Goal: Information Seeking & Learning: Compare options

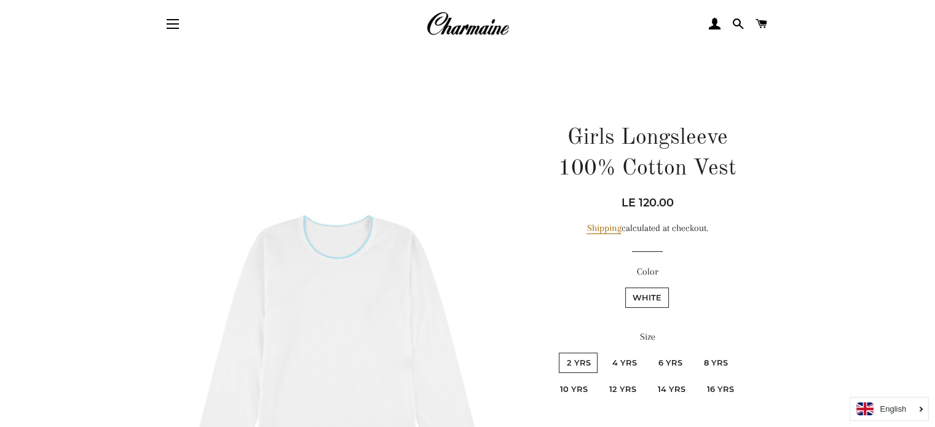
scroll to position [61, 0]
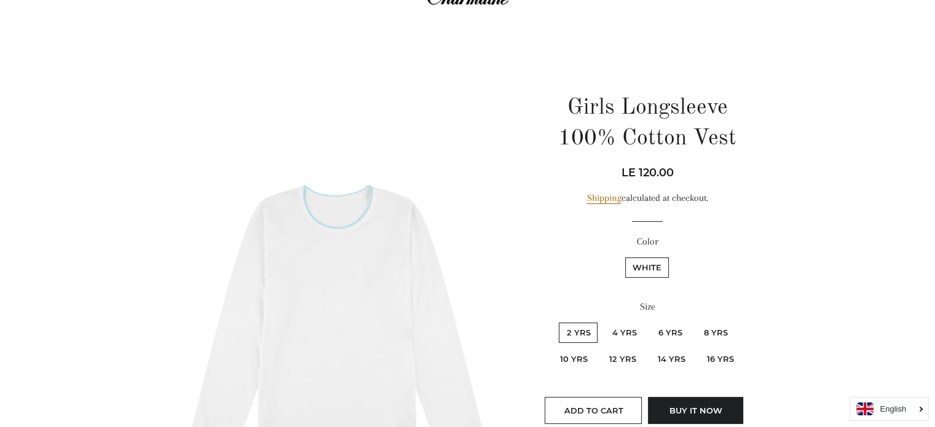
click at [639, 361] on label "12 yrs" at bounding box center [623, 359] width 42 height 20
click at [601, 348] on yrs "12 yrs" at bounding box center [600, 347] width 1 height 1
radio yrs "true"
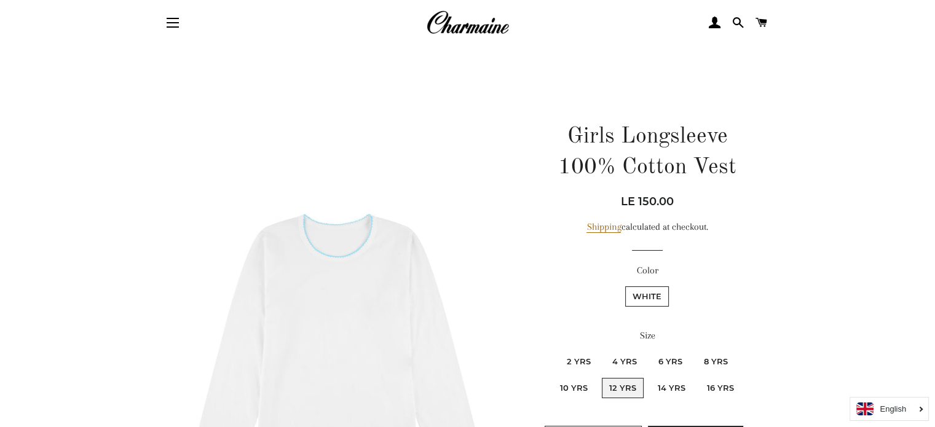
scroll to position [61, 0]
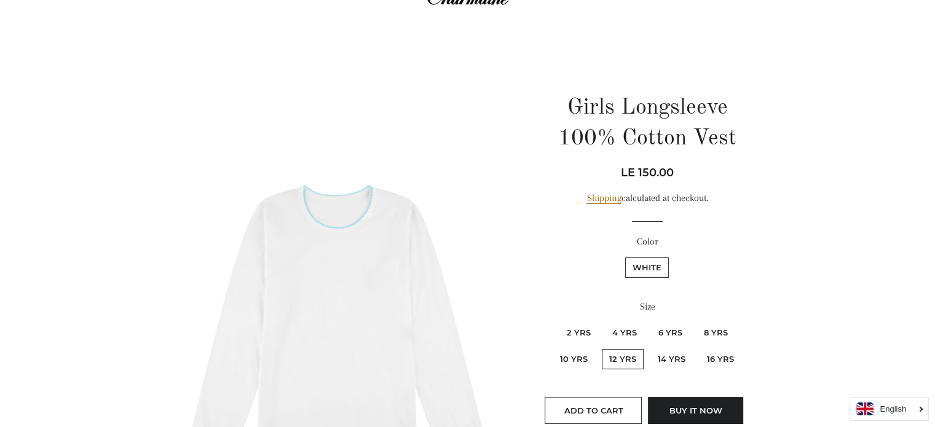
click at [621, 320] on div "Size 2 yrs 4 yrs 6 yrs 8 yrs 10 yrs 12 yrs 14 yrs" at bounding box center [647, 341] width 218 height 84
click at [622, 334] on label "4 yrs" at bounding box center [623, 333] width 39 height 20
click at [603, 322] on yrs "4 yrs" at bounding box center [602, 321] width 1 height 1
radio yrs "true"
click at [575, 331] on label "2 yrs" at bounding box center [578, 333] width 39 height 20
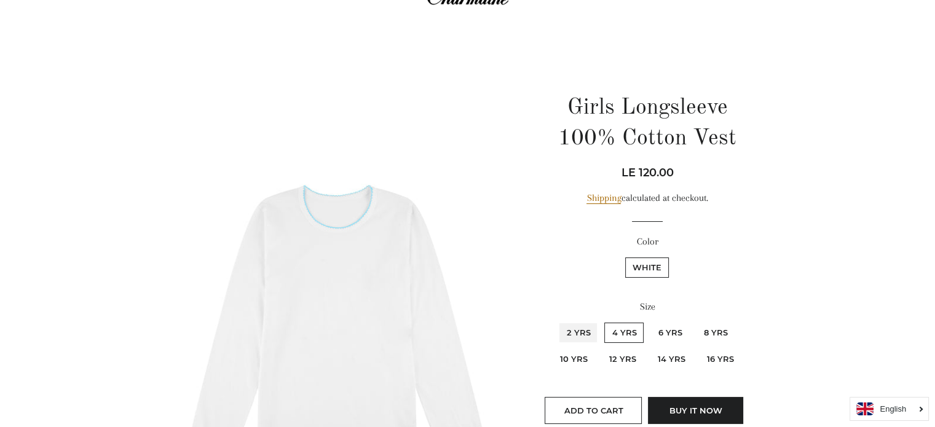
click at [558, 322] on yrs "2 yrs" at bounding box center [557, 321] width 1 height 1
radio yrs "true"
click at [642, 331] on label "4 yrs" at bounding box center [623, 333] width 39 height 20
click at [603, 322] on yrs "4 yrs" at bounding box center [602, 321] width 1 height 1
radio yrs "true"
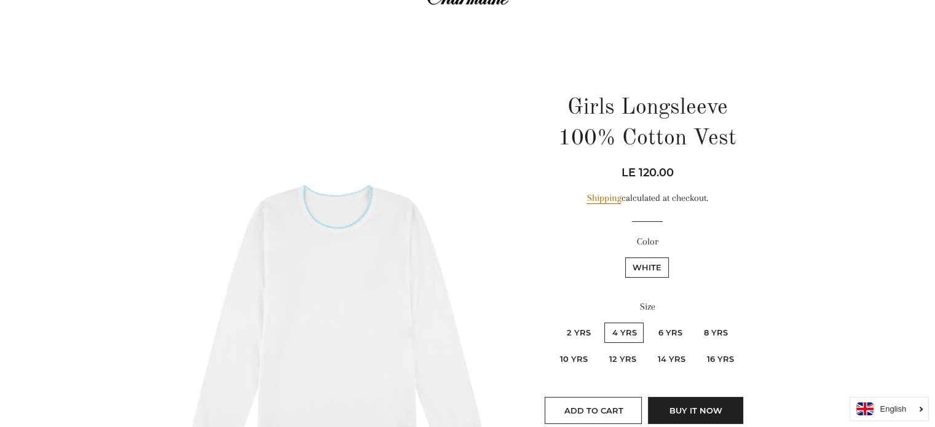
click at [686, 329] on label "6 yrs" at bounding box center [669, 333] width 39 height 20
click at [649, 322] on yrs "6 yrs" at bounding box center [649, 321] width 1 height 1
radio yrs "true"
click at [718, 329] on label "8 yrs" at bounding box center [715, 333] width 39 height 20
click at [695, 322] on yrs "8 yrs" at bounding box center [694, 321] width 1 height 1
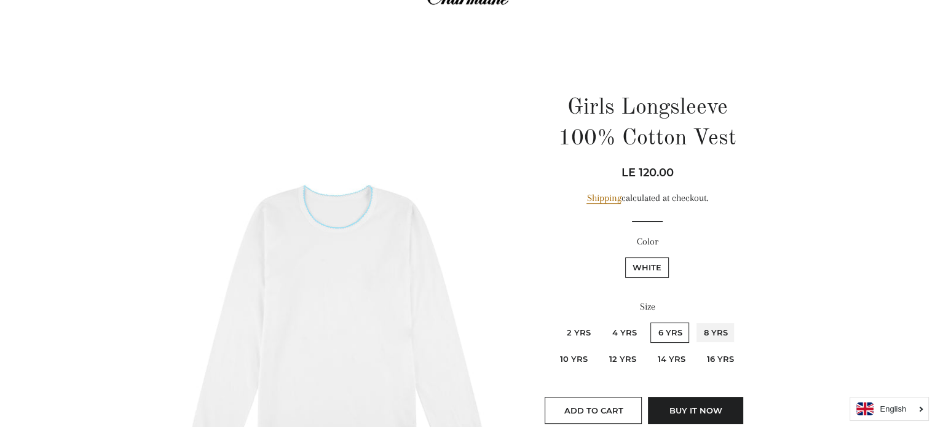
radio yrs "true"
click at [585, 361] on label "10 yrs" at bounding box center [574, 359] width 42 height 20
click at [737, 322] on yrs "10 yrs" at bounding box center [737, 321] width 1 height 1
radio yrs "true"
click at [716, 329] on label "8 yrs" at bounding box center [715, 333] width 39 height 20
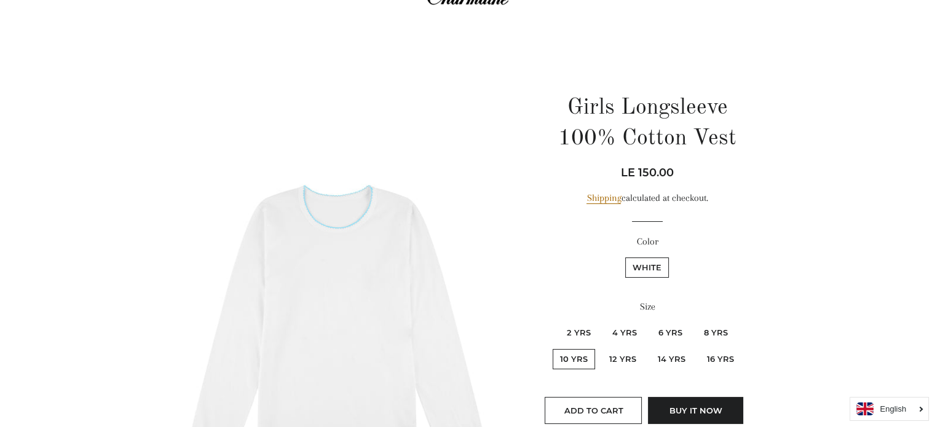
click at [695, 322] on yrs "8 yrs" at bounding box center [694, 321] width 1 height 1
radio yrs "true"
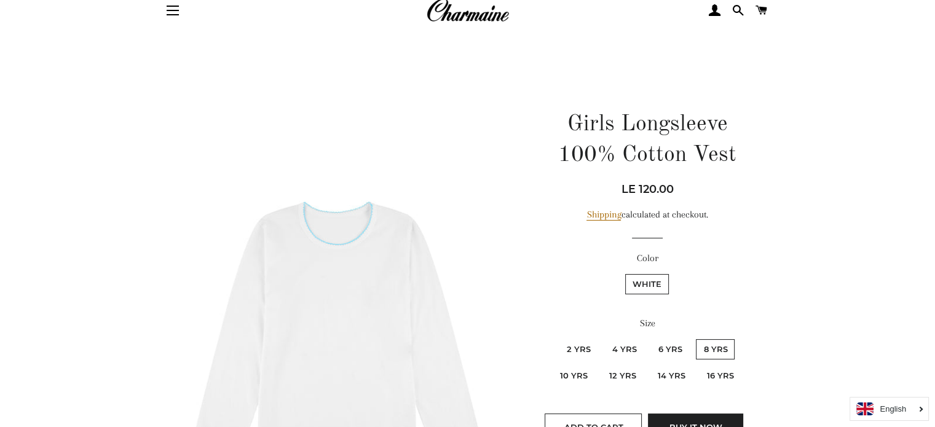
scroll to position [44, 0]
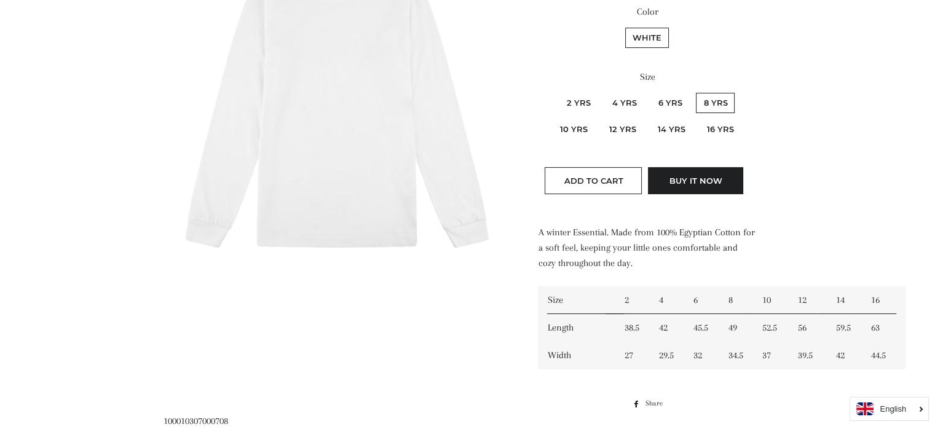
scroll to position [369, 0]
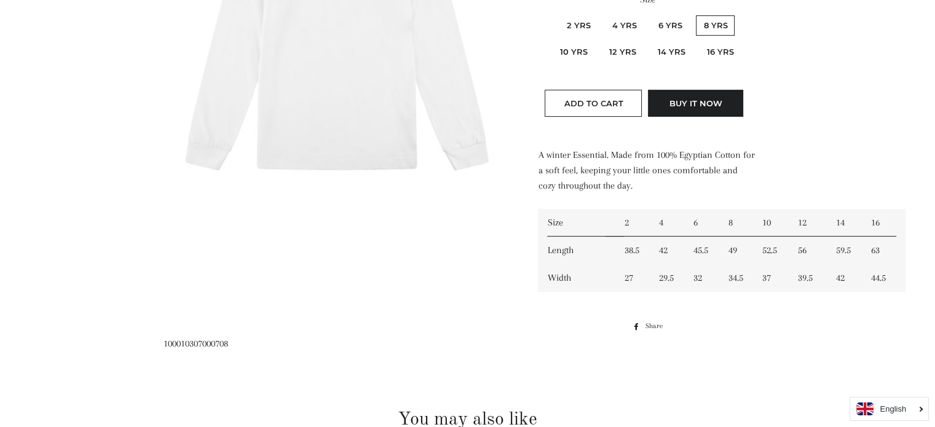
click at [916, 410] on link "English" at bounding box center [889, 409] width 66 height 13
click at [882, 339] on main "Girls Longsleeve 100% Cotton Vest Regular price Sale price LE 120.00 Unit price…" at bounding box center [467, 254] width 935 height 1080
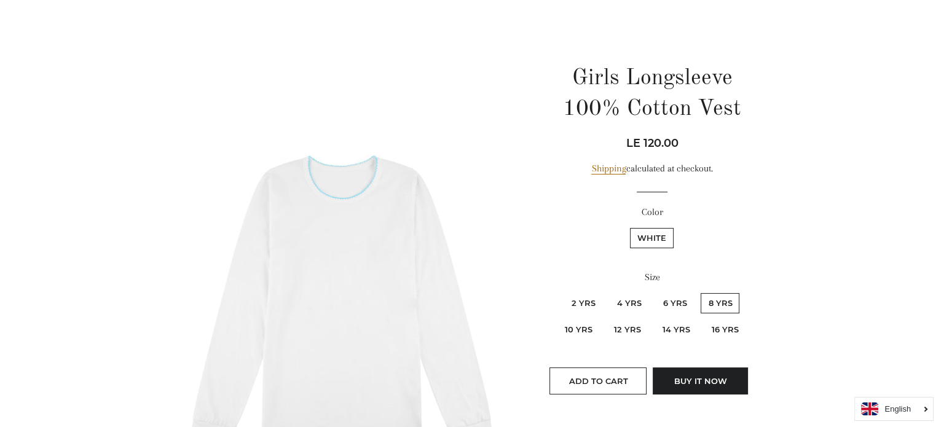
scroll to position [0, 0]
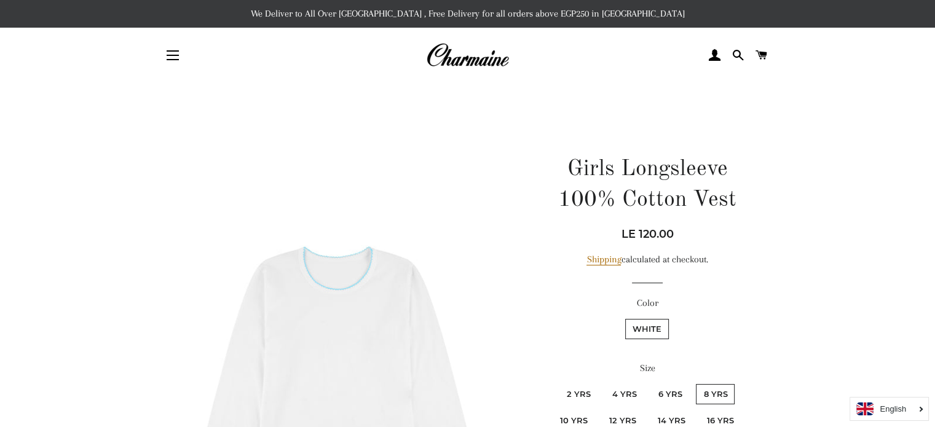
click at [340, 294] on img at bounding box center [337, 392] width 347 height 521
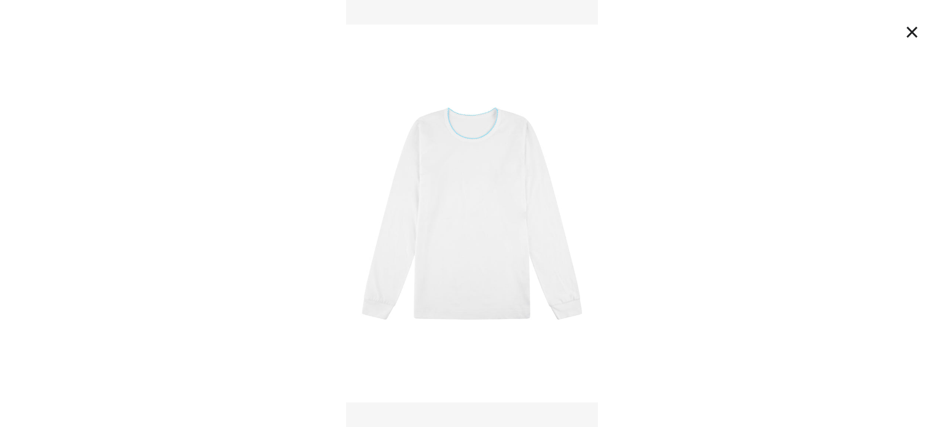
click at [917, 18] on button "×" at bounding box center [912, 31] width 27 height 27
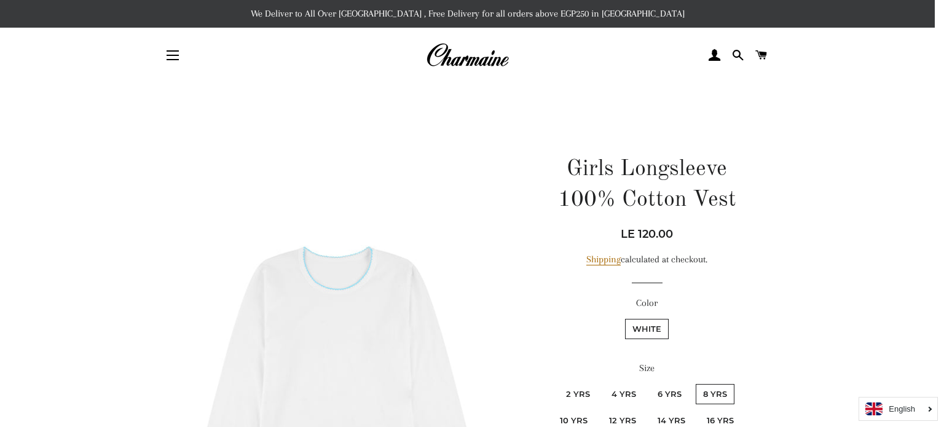
click at [914, 28] on button "×" at bounding box center [912, 31] width 27 height 27
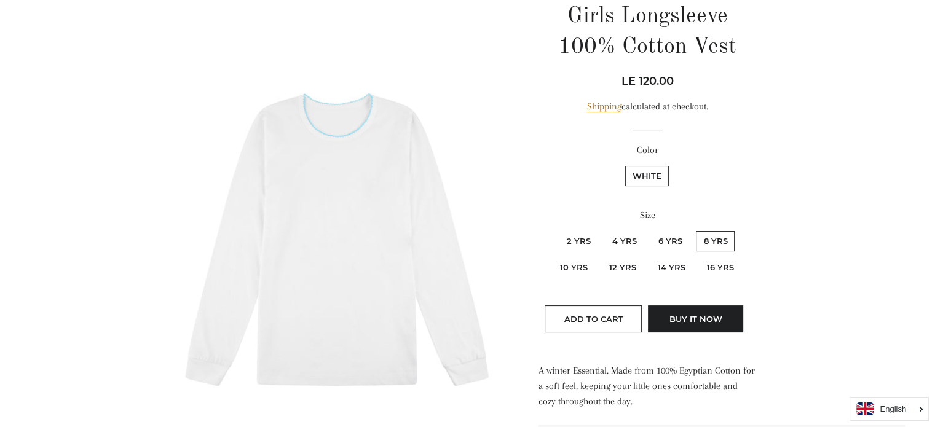
scroll to position [430, 0]
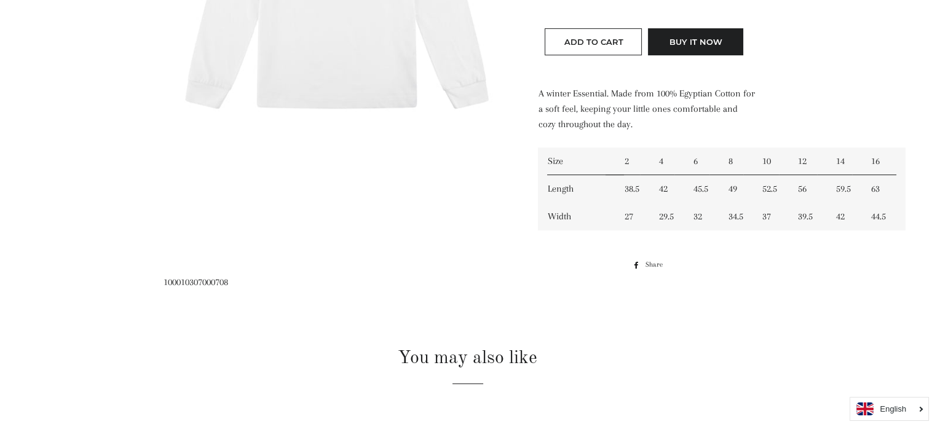
click at [568, 95] on p "A winter Essential. Made from 100% Egyptian Cotton for a soft feel, keeping you…" at bounding box center [647, 109] width 218 height 46
click at [593, 95] on p "A winter Essential. Made from 100% Egyptian Cotton for a soft feel, keeping you…" at bounding box center [647, 109] width 218 height 46
click at [571, 135] on div "A winter Essential. Made from 100% Egyptian Cotton for a soft feel, keeping you…" at bounding box center [647, 166] width 218 height 160
click at [563, 117] on p "A winter Essential. Made from 100% Egyptian Cotton for a soft feel, keeping you…" at bounding box center [647, 109] width 218 height 46
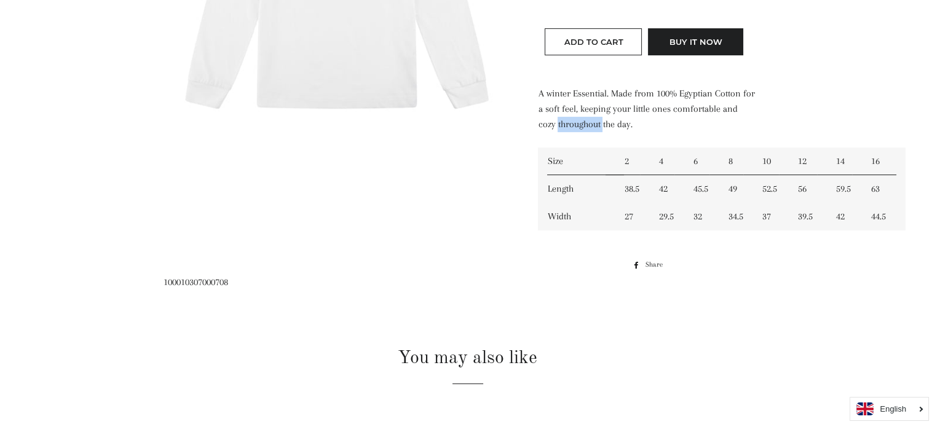
click at [563, 117] on p "A winter Essential. Made from 100% Egyptian Cotton for a soft feel, keeping you…" at bounding box center [647, 109] width 218 height 46
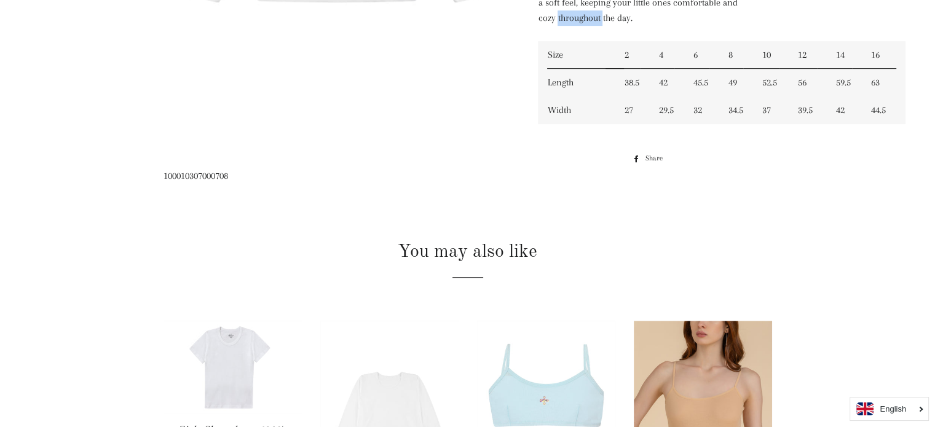
scroll to position [615, 0]
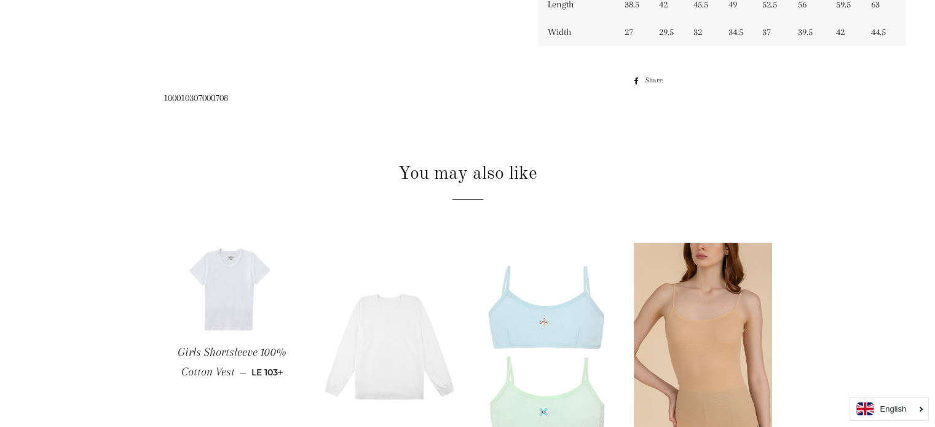
click at [199, 90] on div "Girls Longsleeve 100% Cotton Vest Regular price Sale price LE 120.00 Unit price…" at bounding box center [468, 20] width 646 height 1006
click at [197, 92] on span "100010307000708" at bounding box center [196, 97] width 65 height 11
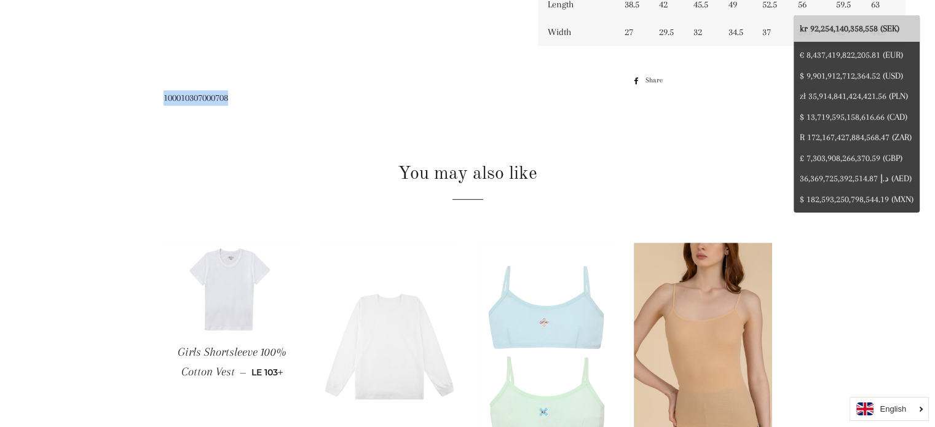
copy span "100010307000708"
click at [277, 173] on h2 "You may also like" at bounding box center [468, 174] width 609 height 26
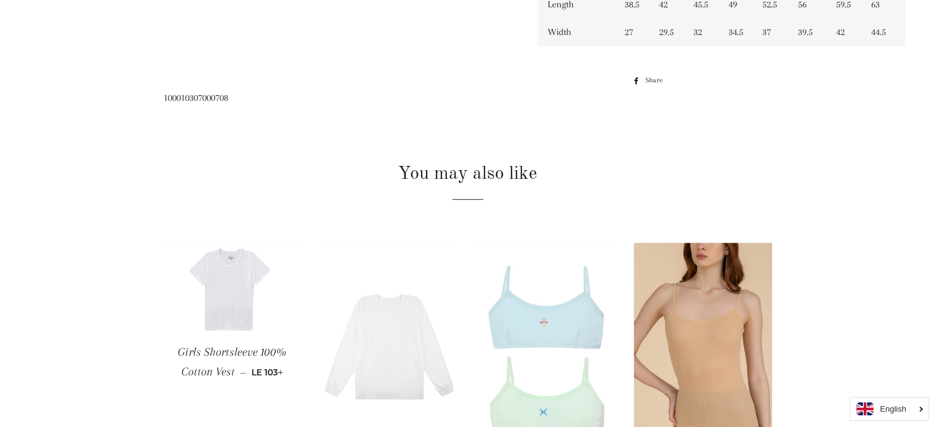
click at [181, 95] on span "100010307000708" at bounding box center [196, 97] width 65 height 11
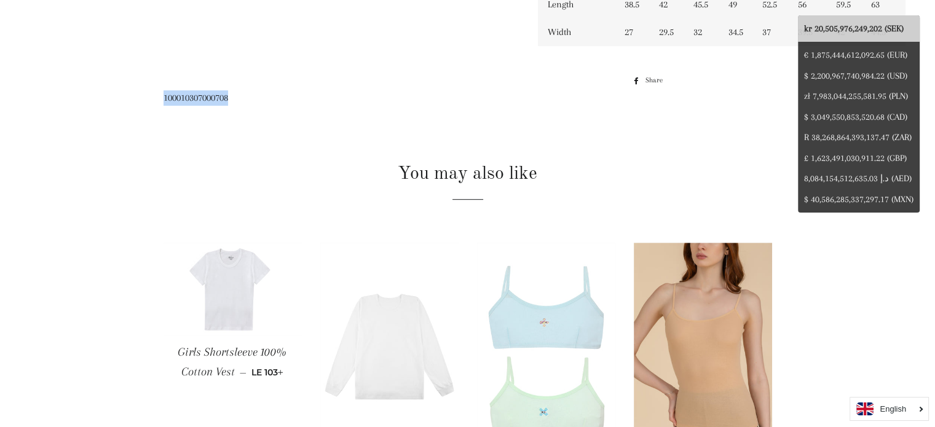
copy span "100010307000708"
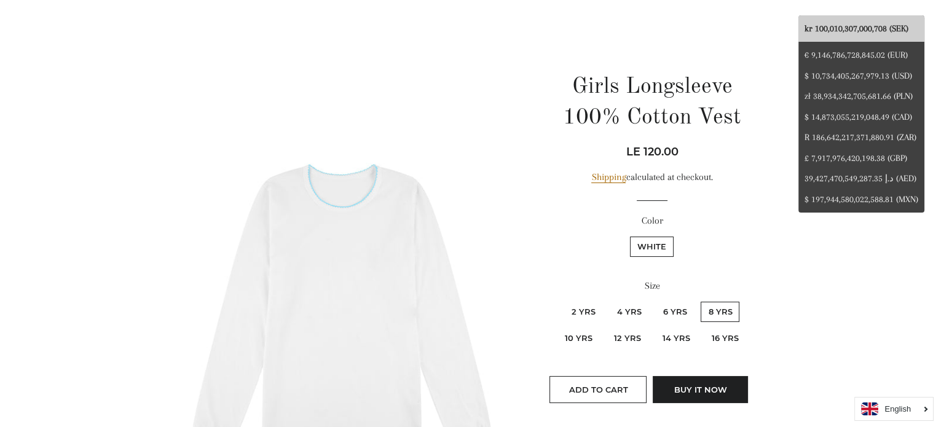
scroll to position [0, 0]
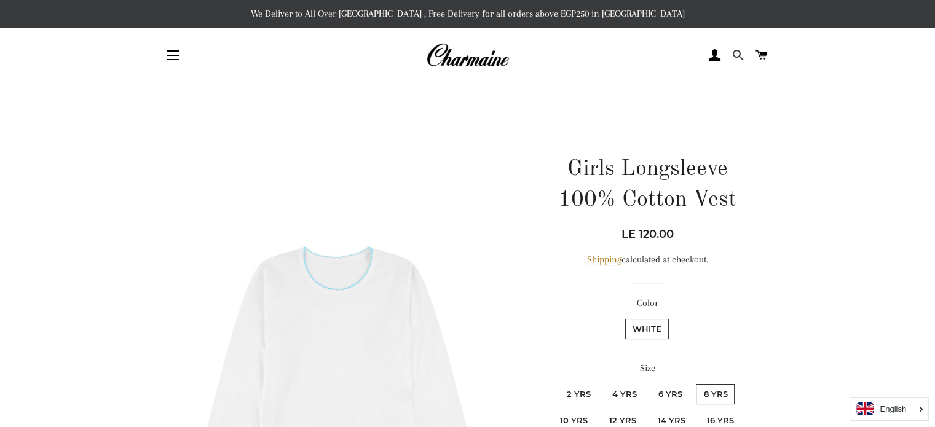
click at [738, 52] on span at bounding box center [738, 55] width 12 height 18
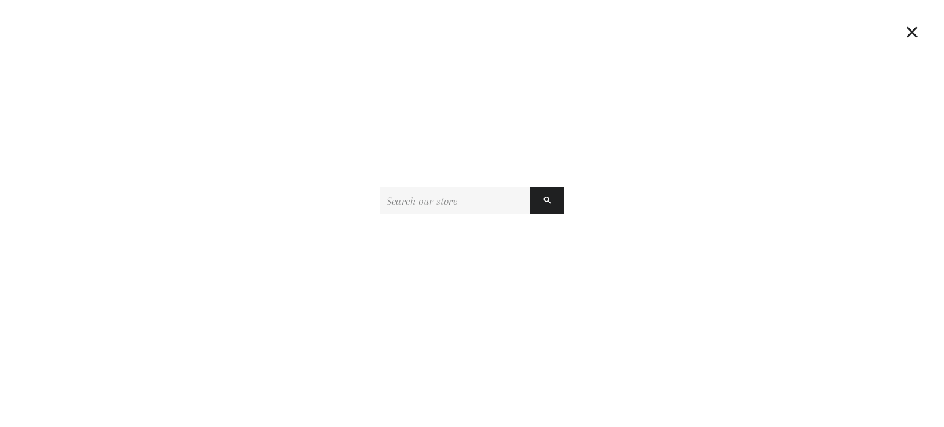
click at [402, 206] on input "Search our store" at bounding box center [455, 201] width 151 height 28
click at [440, 202] on input "[PERSON_NAME] Classics Long-Sleeve Vest For Girls" at bounding box center [455, 201] width 151 height 28
click at [477, 197] on input "[PERSON_NAME] Classics Long-Sleeve Vest For Girls" at bounding box center [455, 201] width 151 height 28
type input "[PERSON_NAME] Classics Long-Sleeve Vest For Girls"
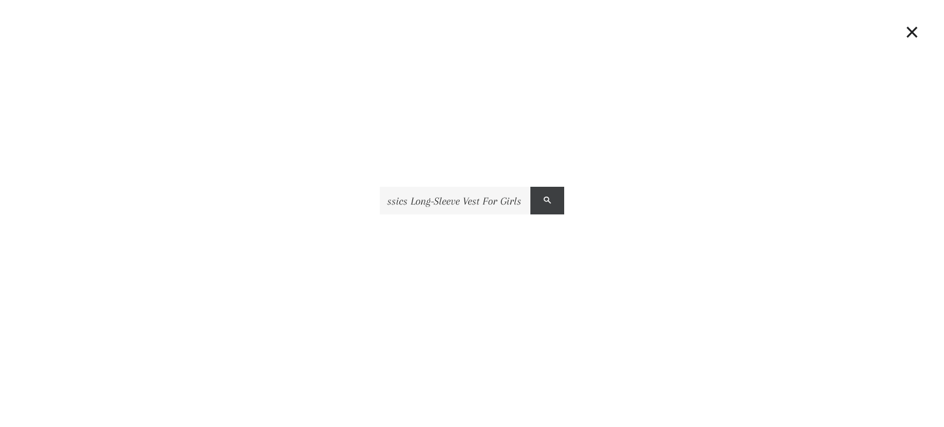
click at [536, 205] on button "Search" at bounding box center [548, 201] width 34 height 28
click at [556, 203] on button "Search" at bounding box center [548, 201] width 34 height 28
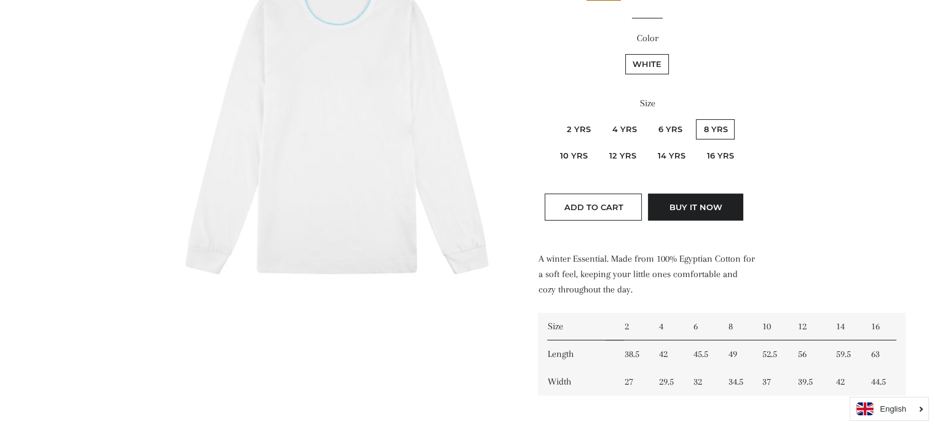
scroll to position [369, 0]
